Goal: Information Seeking & Learning: Learn about a topic

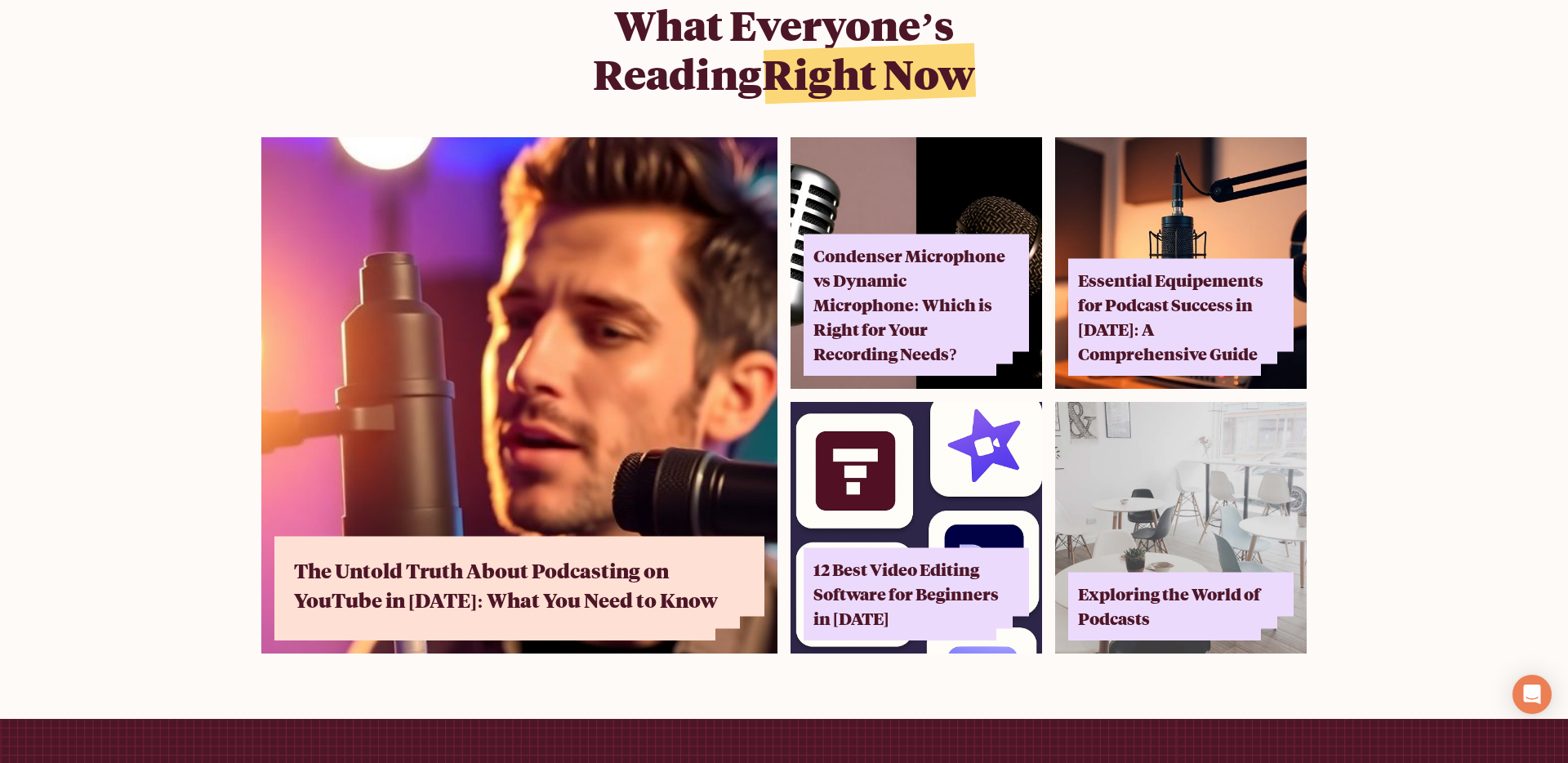
scroll to position [9897, 0]
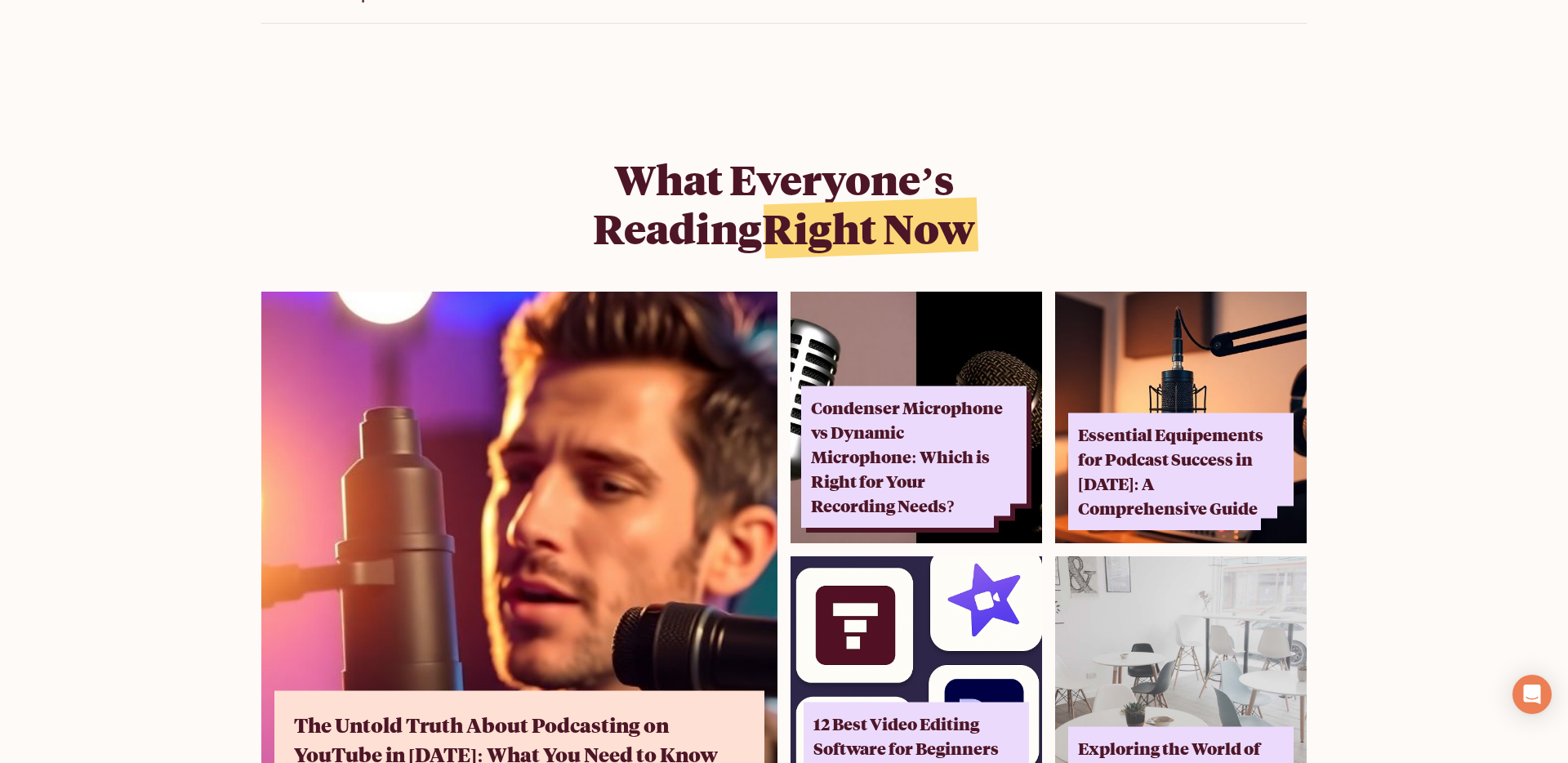
click at [935, 404] on div "Condenser Microphone vs Dynamic Microphone: Which is Right for Your Recording N…" at bounding box center [908, 456] width 196 height 122
click at [954, 317] on img at bounding box center [916, 417] width 252 height 252
click at [698, 417] on img at bounding box center [520, 550] width 516 height 516
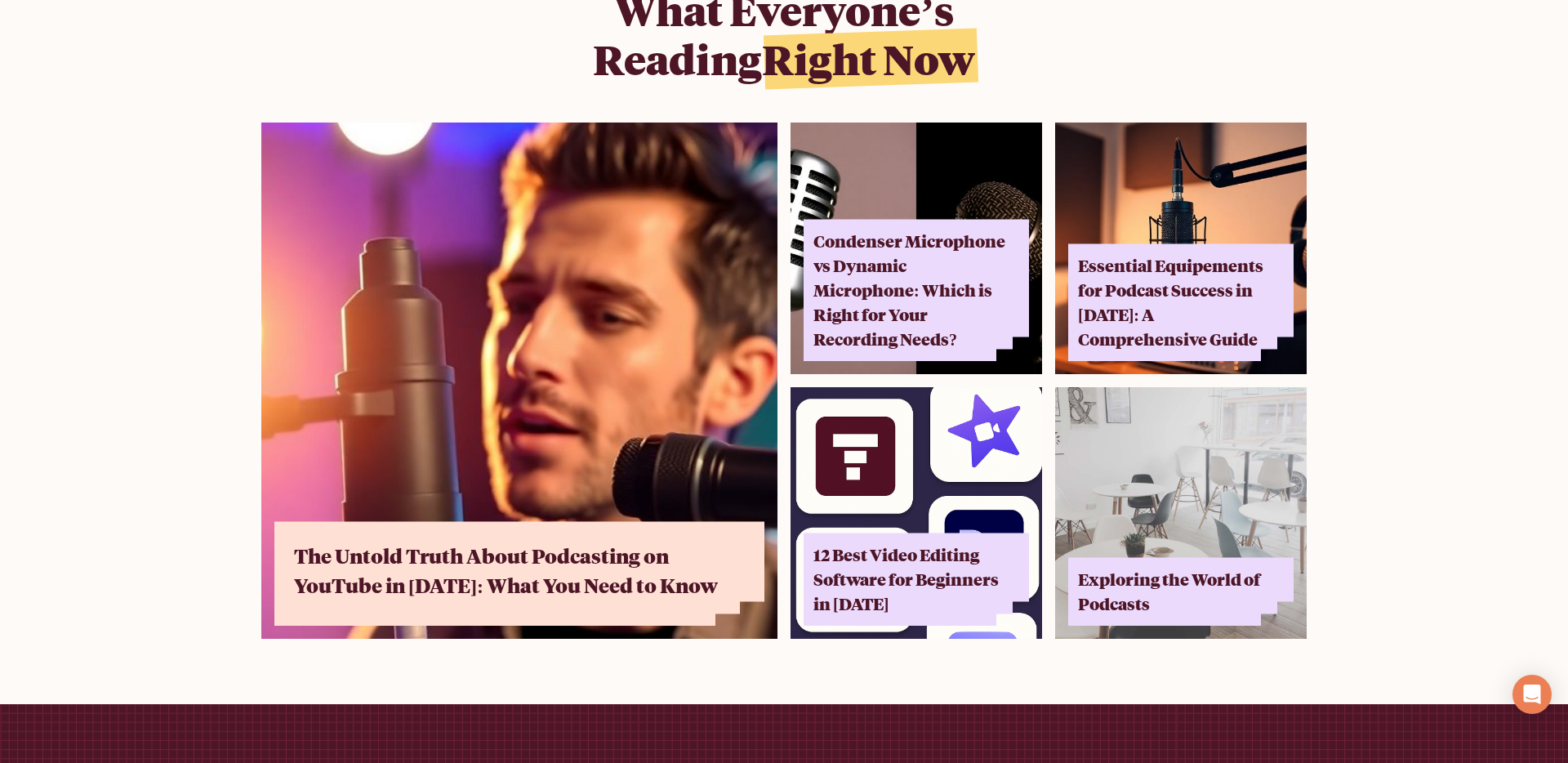
scroll to position [10101, 0]
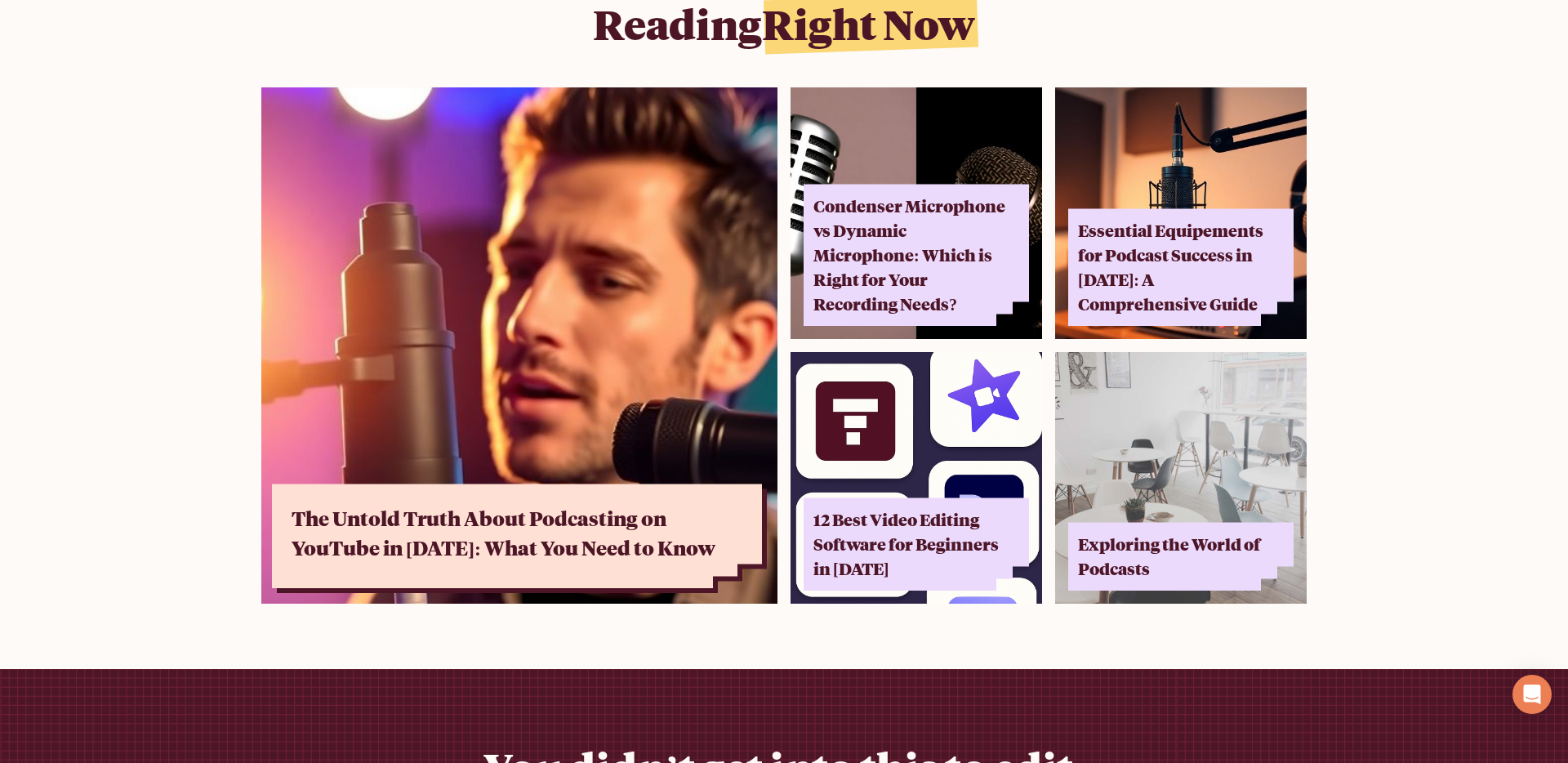
click at [694, 536] on div "The Untold Truth About Podcasting on YouTube in [DATE]: What You Need to Know" at bounding box center [517, 536] width 490 height 105
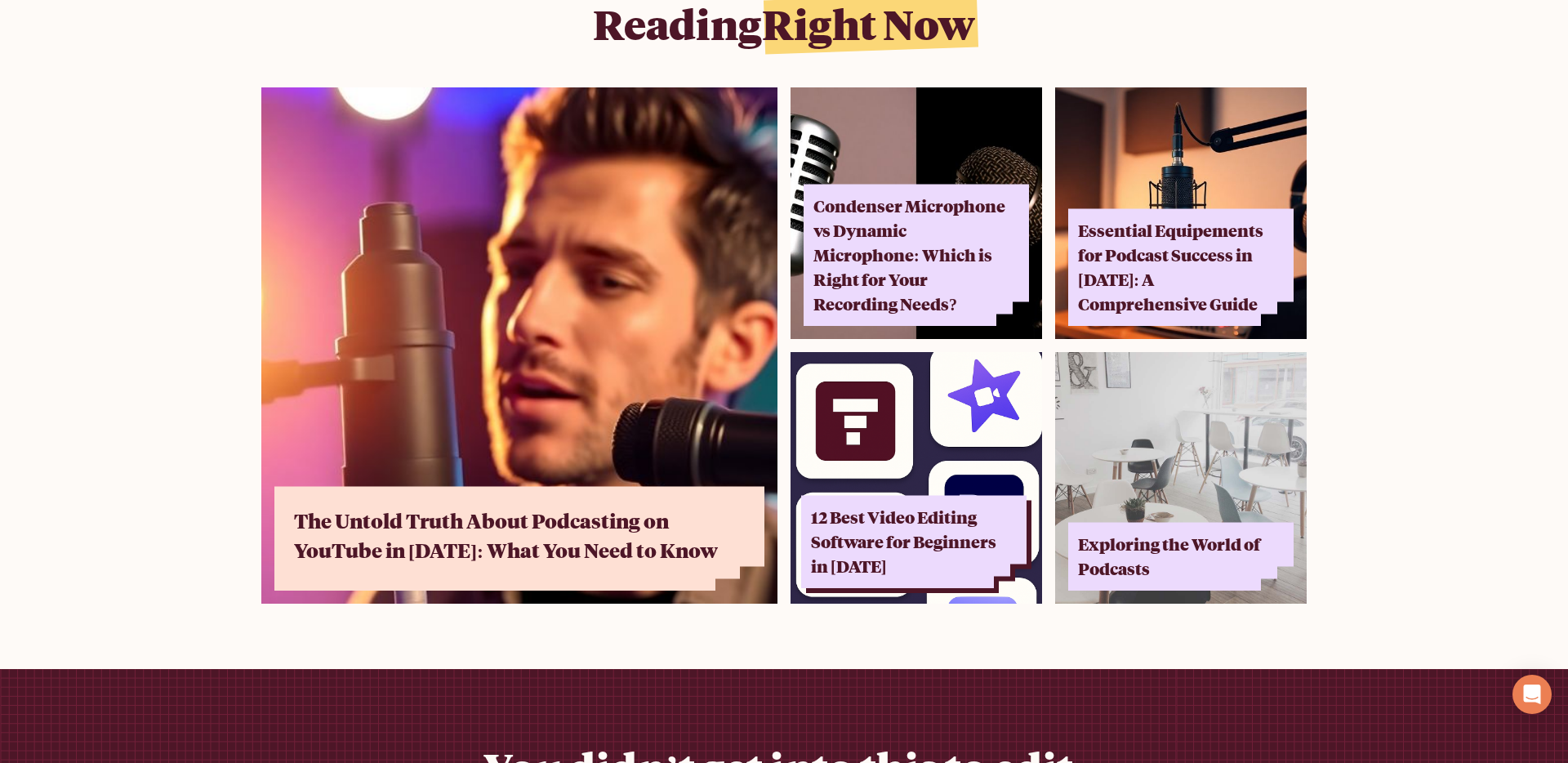
click at [861, 505] on div "12 Best Video Editing Software for Beginners in [DATE]" at bounding box center [908, 542] width 196 height 74
click at [1130, 436] on img at bounding box center [1180, 477] width 252 height 252
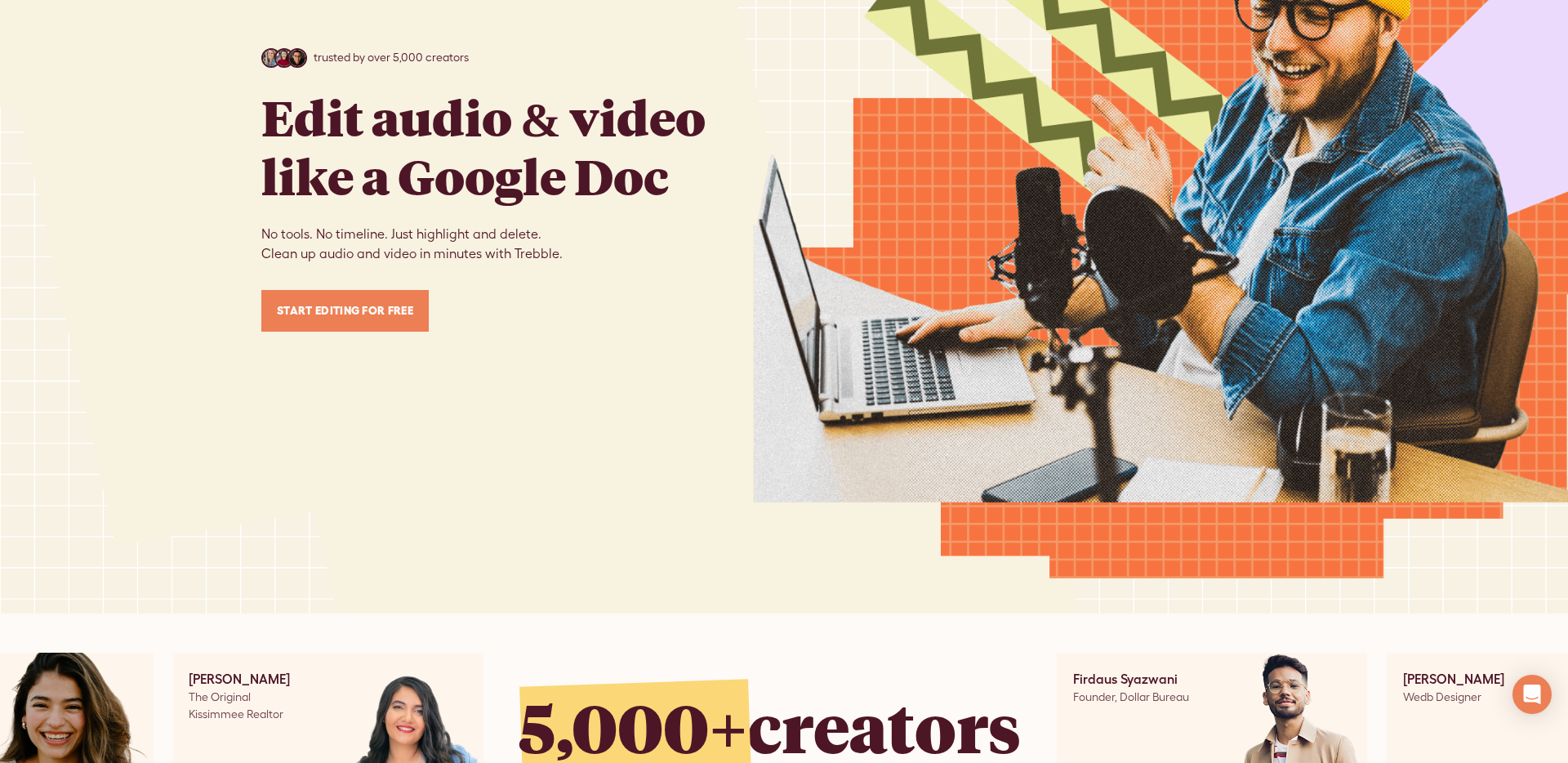
scroll to position [0, 0]
